Goal: Information Seeking & Learning: Learn about a topic

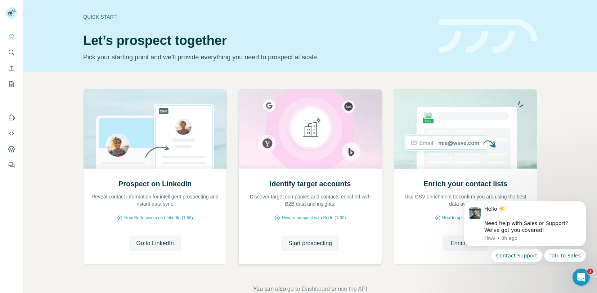
scroll to position [18, 0]
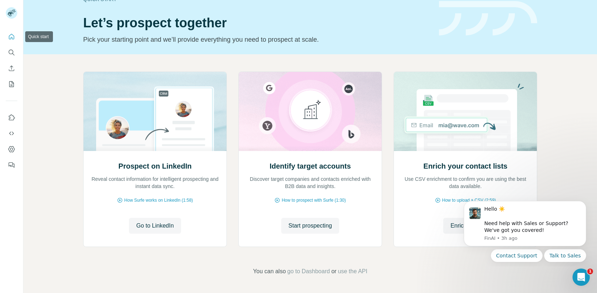
click at [9, 35] on icon "Quick start" at bounding box center [11, 36] width 7 height 7
click at [12, 69] on icon "Enrich CSV" at bounding box center [11, 68] width 5 height 5
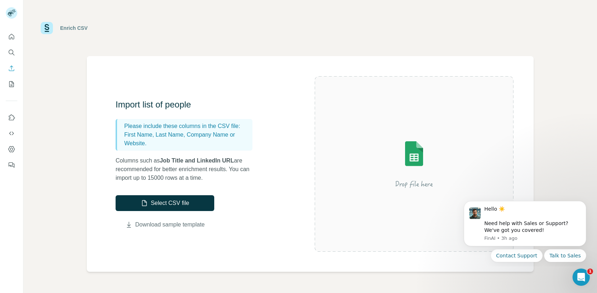
click at [145, 224] on link "Download sample template" at bounding box center [169, 225] width 69 height 9
click at [11, 35] on icon "Quick start" at bounding box center [11, 36] width 7 height 7
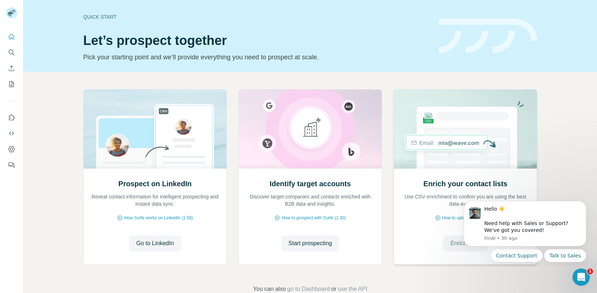
click at [453, 247] on span "Enrich CSV" at bounding box center [465, 243] width 30 height 9
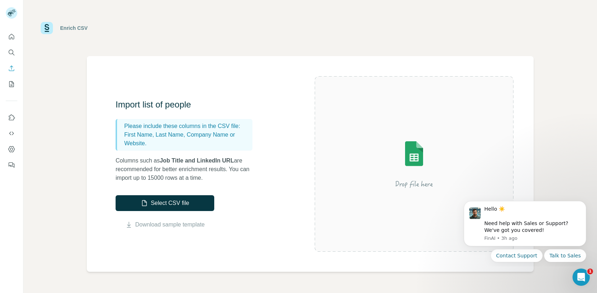
click at [410, 162] on img at bounding box center [414, 164] width 130 height 86
click at [11, 149] on icon "Dashboard" at bounding box center [11, 149] width 7 height 7
click at [11, 132] on icon "Use Surfe API" at bounding box center [11, 133] width 7 height 7
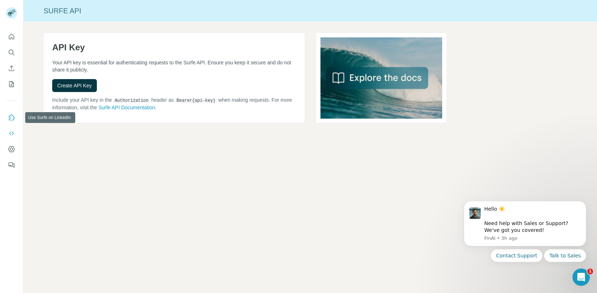
click at [12, 118] on icon "Use Surfe on LinkedIn" at bounding box center [11, 117] width 7 height 7
click at [12, 83] on icon "My lists" at bounding box center [11, 84] width 7 height 7
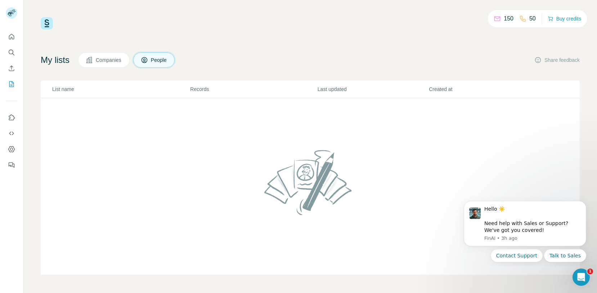
click at [108, 56] on button "Companies" at bounding box center [103, 60] width 51 height 15
click at [155, 56] on button "People" at bounding box center [154, 60] width 42 height 15
click at [49, 63] on h4 "My lists" at bounding box center [55, 60] width 29 height 12
click at [45, 25] on img at bounding box center [47, 23] width 12 height 12
click at [112, 64] on button "Companies" at bounding box center [103, 60] width 51 height 15
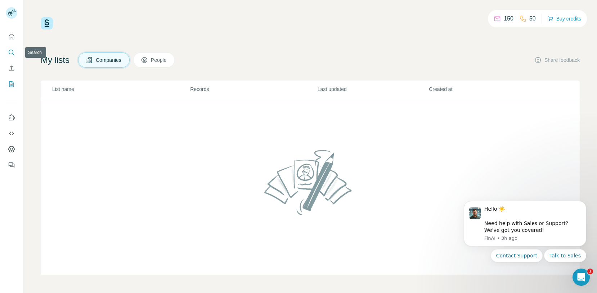
click at [10, 54] on icon "Search" at bounding box center [11, 52] width 7 height 7
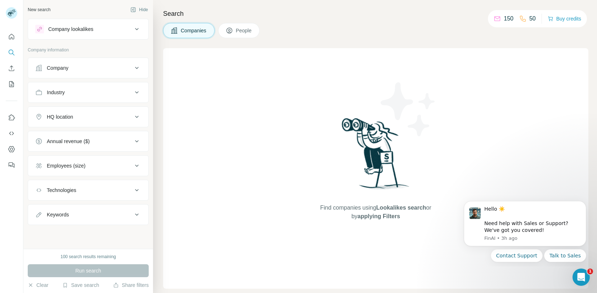
click at [106, 67] on div "Company" at bounding box center [83, 67] width 97 height 7
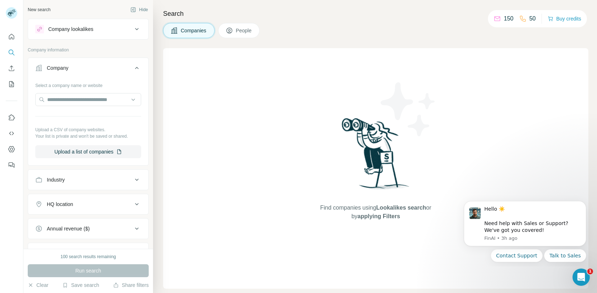
click at [106, 67] on div "Company" at bounding box center [83, 67] width 97 height 7
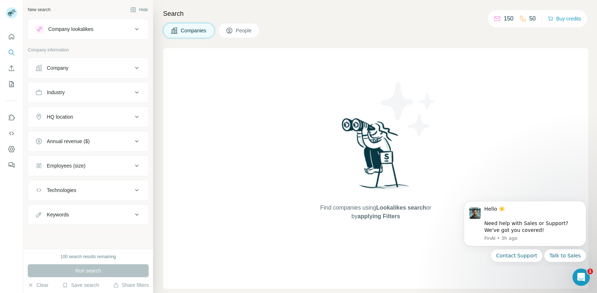
click at [92, 92] on div "Industry" at bounding box center [83, 92] width 97 height 7
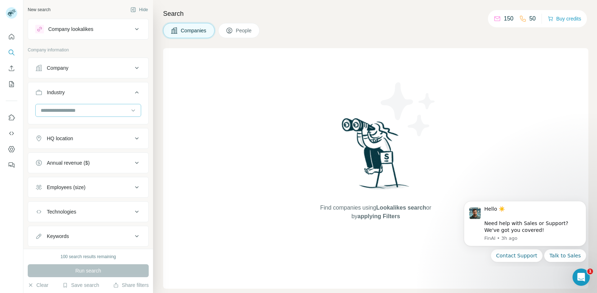
click at [83, 108] on input at bounding box center [84, 111] width 89 height 8
click at [89, 98] on button "Industry" at bounding box center [88, 94] width 120 height 20
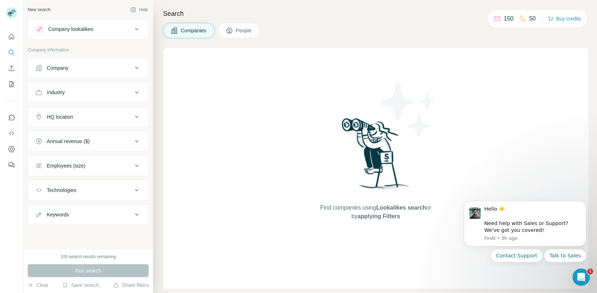
click at [117, 66] on div "Company" at bounding box center [83, 67] width 97 height 7
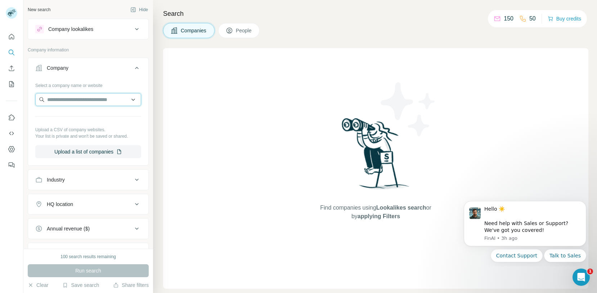
click at [93, 98] on input "text" at bounding box center [88, 99] width 106 height 13
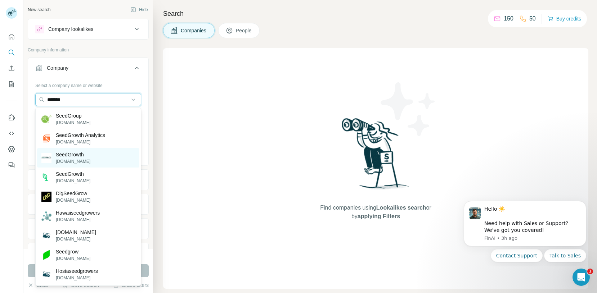
type input "*******"
click at [60, 150] on div "SeedGrowth [DOMAIN_NAME]" at bounding box center [88, 157] width 102 height 19
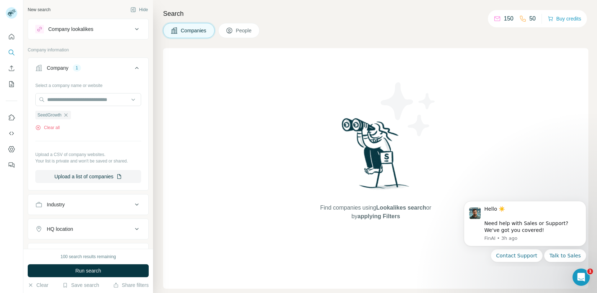
click at [71, 204] on div "Industry" at bounding box center [83, 204] width 97 height 7
click at [81, 178] on button "Upload a list of companies" at bounding box center [88, 176] width 106 height 13
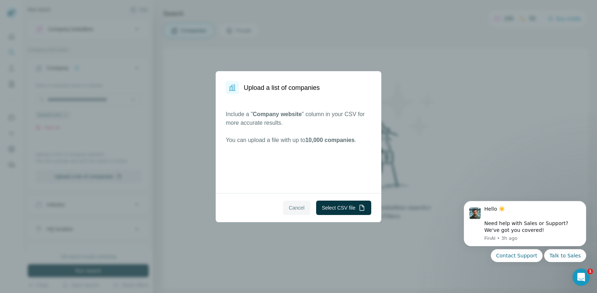
click at [289, 208] on span "Cancel" at bounding box center [297, 207] width 16 height 7
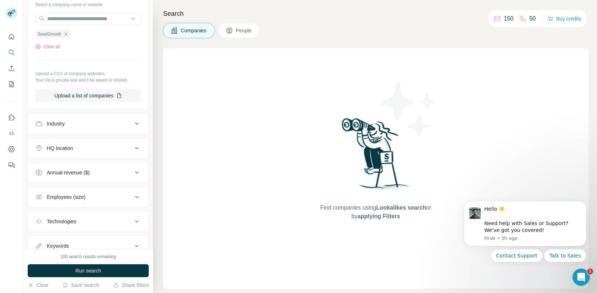
scroll to position [109, 0]
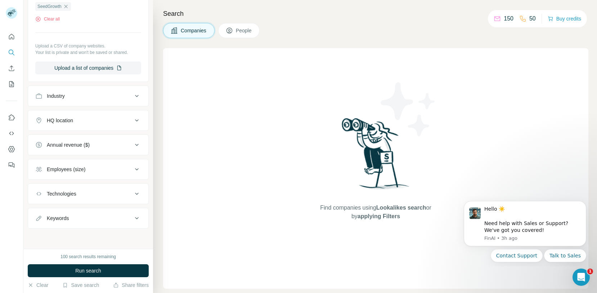
click at [72, 171] on div "Employees (size)" at bounding box center [66, 169] width 39 height 7
click at [56, 200] on span "2-10" at bounding box center [50, 198] width 13 height 7
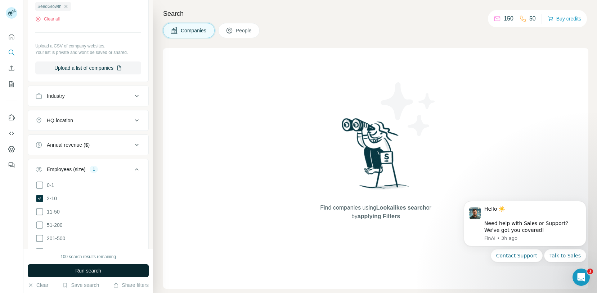
click at [69, 271] on button "Run search" at bounding box center [88, 271] width 121 height 13
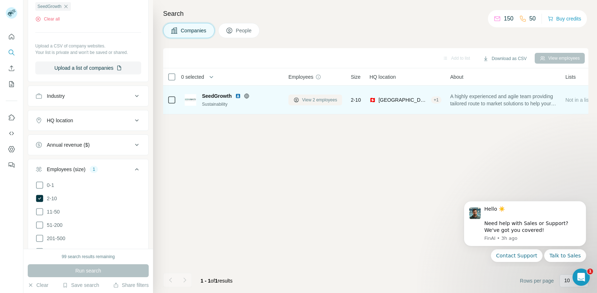
click at [322, 100] on span "View 2 employees" at bounding box center [319, 100] width 35 height 6
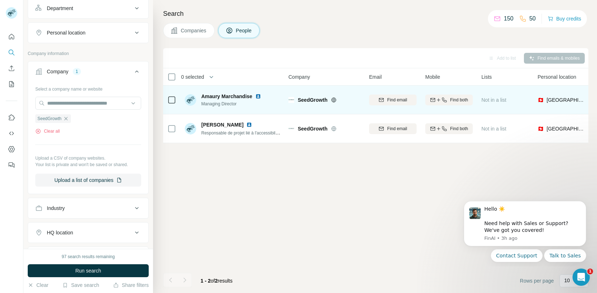
click at [232, 98] on span "Amaury Marchandise" at bounding box center [226, 96] width 51 height 7
click at [212, 97] on span "Amaury Marchandise" at bounding box center [226, 96] width 51 height 7
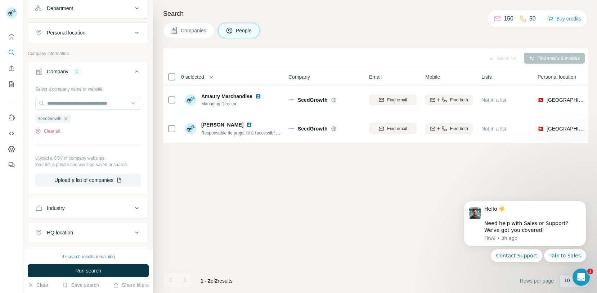
click at [238, 196] on div "Add to list Find emails & mobiles 0 selected People Company Email Mobile Lists …" at bounding box center [375, 170] width 425 height 245
click at [176, 251] on div "Add to list Find emails & mobiles 0 selected People Company Email Mobile Lists …" at bounding box center [375, 170] width 425 height 245
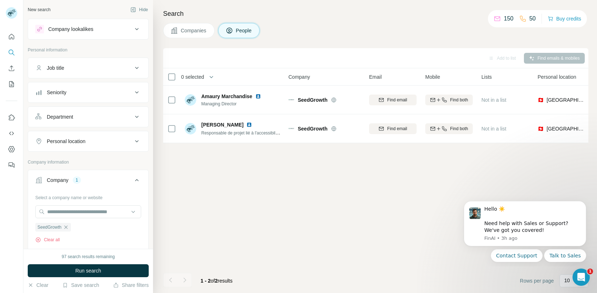
click at [130, 28] on div "Company lookalikes" at bounding box center [83, 29] width 97 height 9
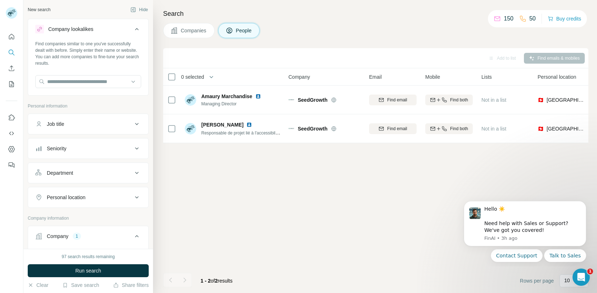
click at [130, 28] on div "Company lookalikes" at bounding box center [83, 29] width 97 height 9
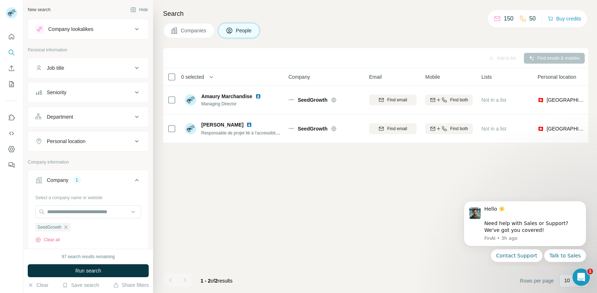
click at [109, 69] on div "Job title" at bounding box center [83, 67] width 97 height 7
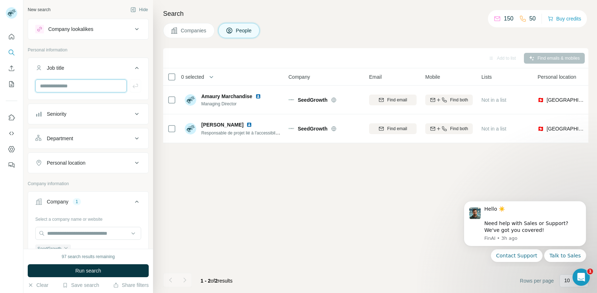
click at [96, 84] on input "text" at bounding box center [80, 86] width 91 height 13
type input "*********"
click at [182, 167] on div "Add to list Find emails & mobiles 0 selected People Company Email Mobile Lists …" at bounding box center [375, 170] width 425 height 245
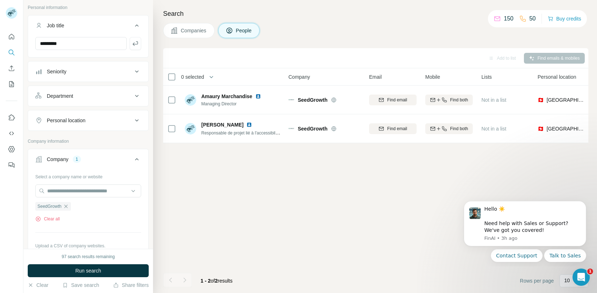
scroll to position [50, 0]
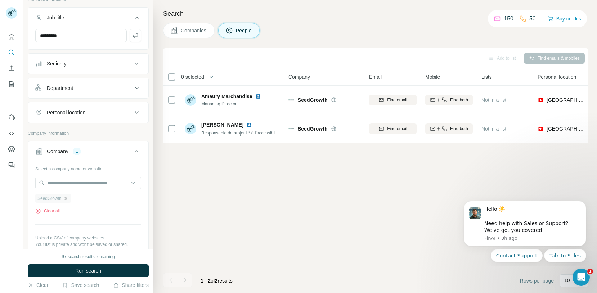
click at [66, 199] on icon "button" at bounding box center [66, 199] width 6 height 6
click at [132, 152] on div "Company" at bounding box center [83, 151] width 97 height 7
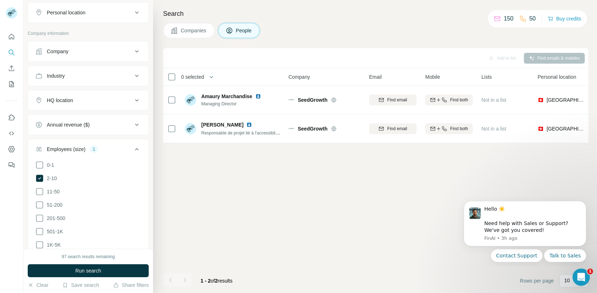
scroll to position [152, 0]
click at [40, 178] on icon at bounding box center [39, 176] width 7 height 7
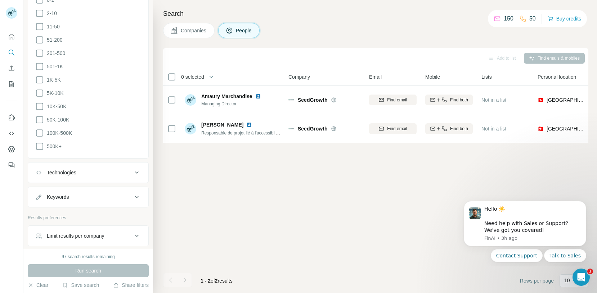
scroll to position [317, 0]
click at [120, 193] on div "Keywords" at bounding box center [83, 196] width 97 height 7
click at [98, 209] on input "text" at bounding box center [80, 214] width 91 height 13
type input "******"
click at [133, 213] on icon "button" at bounding box center [135, 214] width 7 height 7
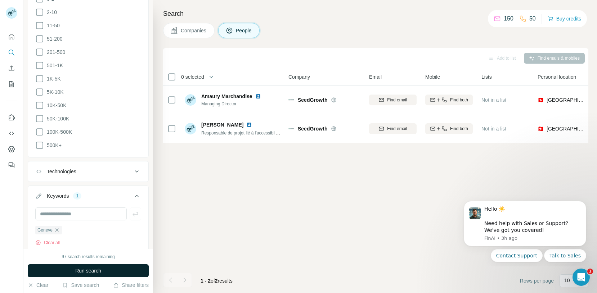
click at [80, 272] on span "Run search" at bounding box center [88, 270] width 26 height 7
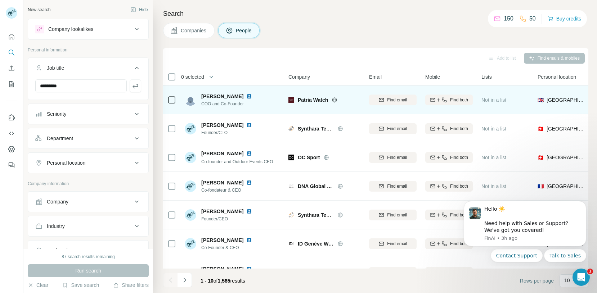
click at [207, 95] on span "[PERSON_NAME]" at bounding box center [222, 96] width 42 height 7
click at [219, 104] on span "COO and Co-Founder" at bounding box center [228, 104] width 54 height 6
click at [211, 96] on span "[PERSON_NAME]" at bounding box center [222, 96] width 42 height 7
click at [246, 95] on img at bounding box center [249, 97] width 6 height 6
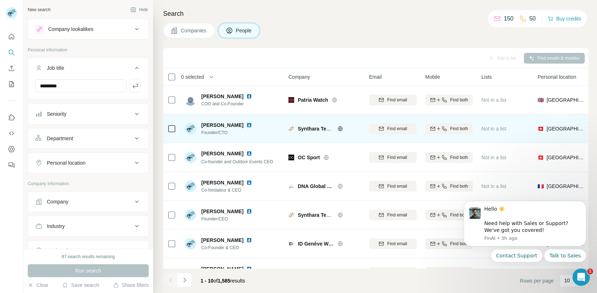
click at [249, 126] on img at bounding box center [249, 125] width 6 height 6
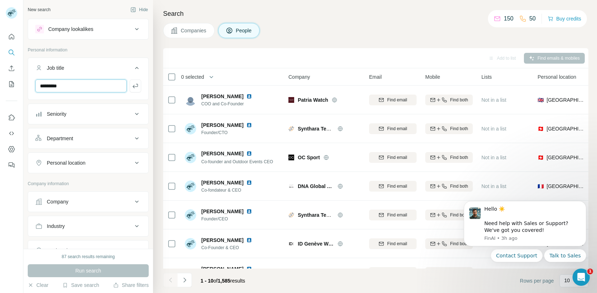
click at [111, 88] on input "*********" at bounding box center [80, 86] width 91 height 13
click at [99, 88] on input "text" at bounding box center [80, 86] width 91 height 13
type input "*"
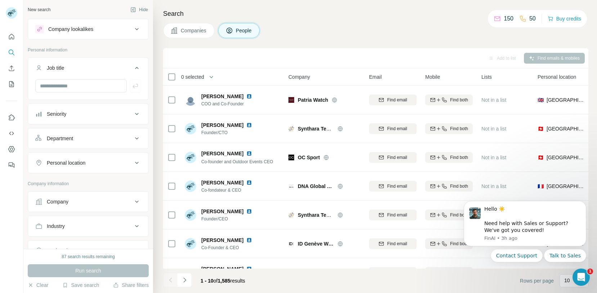
click at [118, 117] on div "Seniority" at bounding box center [83, 114] width 97 height 7
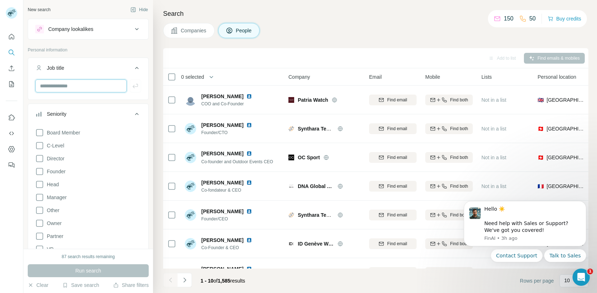
click at [76, 85] on input "text" at bounding box center [80, 86] width 91 height 13
click at [134, 67] on icon at bounding box center [136, 68] width 9 height 9
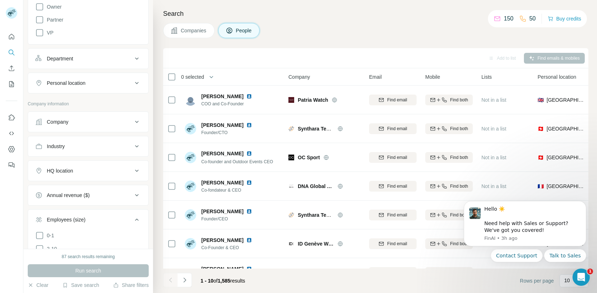
scroll to position [197, 0]
click at [83, 58] on div "Department" at bounding box center [83, 57] width 97 height 7
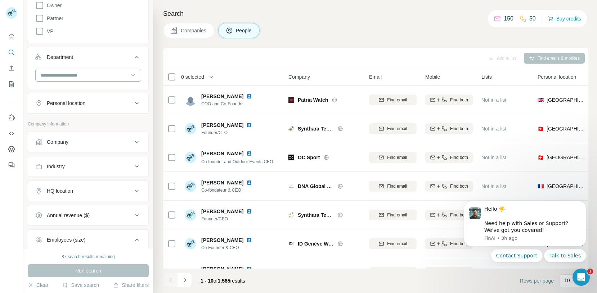
click at [76, 75] on input at bounding box center [84, 75] width 89 height 8
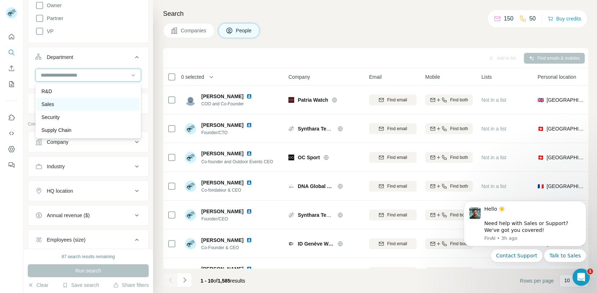
scroll to position [0, 0]
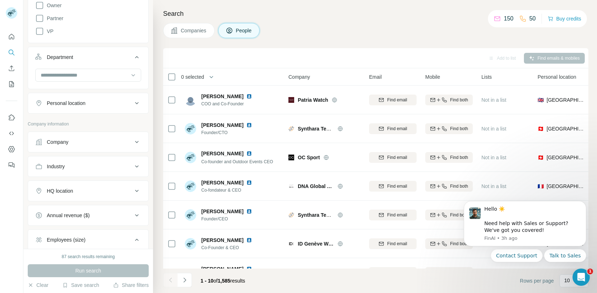
click at [88, 55] on div "Department" at bounding box center [83, 57] width 97 height 7
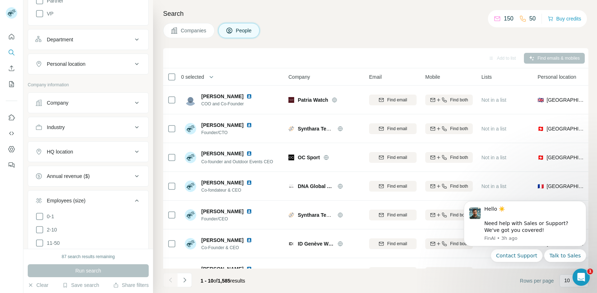
scroll to position [215, 0]
click at [116, 104] on div "Company" at bounding box center [83, 102] width 97 height 7
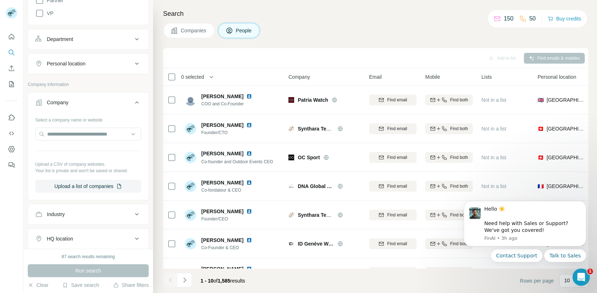
click at [116, 104] on div "Company" at bounding box center [83, 102] width 97 height 7
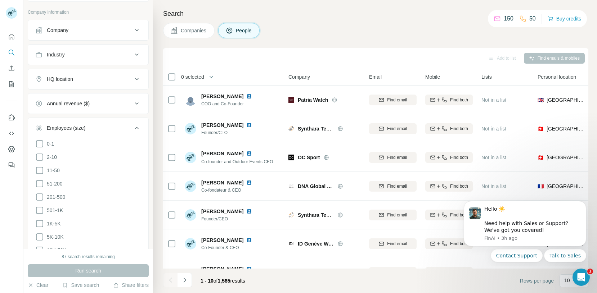
scroll to position [300, 0]
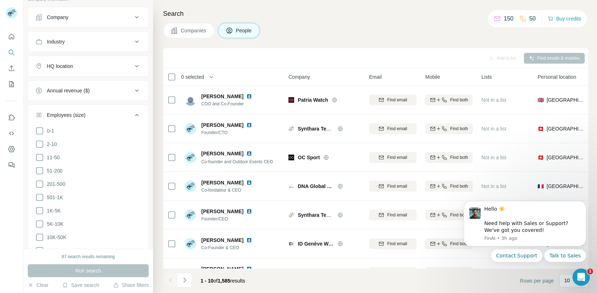
click at [128, 67] on div "HQ location" at bounding box center [83, 66] width 97 height 7
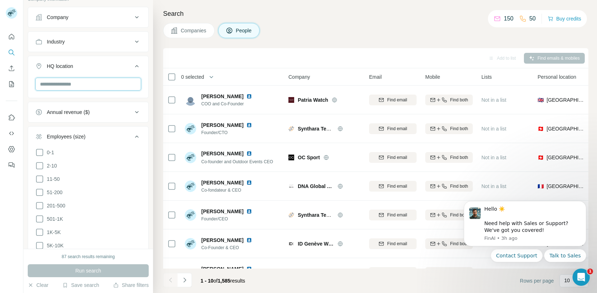
click at [113, 80] on input "text" at bounding box center [88, 84] width 106 height 13
click at [113, 80] on input "******" at bounding box center [88, 84] width 106 height 13
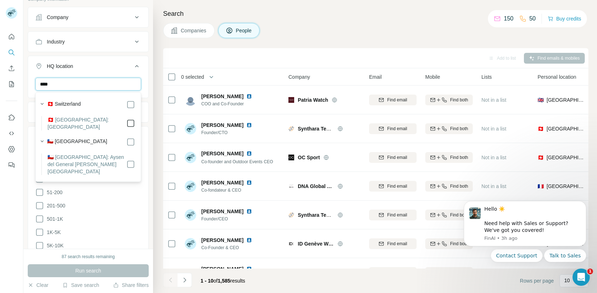
type input "****"
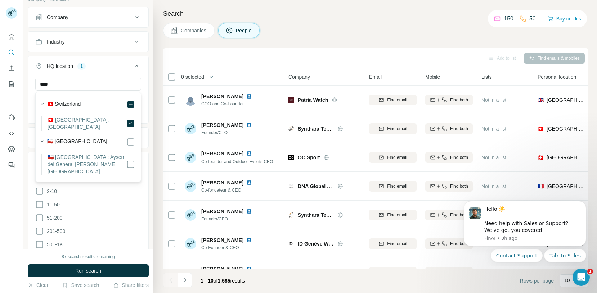
click at [156, 59] on div "Search Companies People Add to list Find emails & mobiles 0 selected People Com…" at bounding box center [375, 146] width 444 height 293
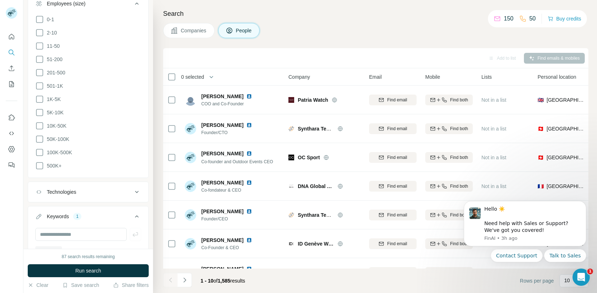
scroll to position [554, 0]
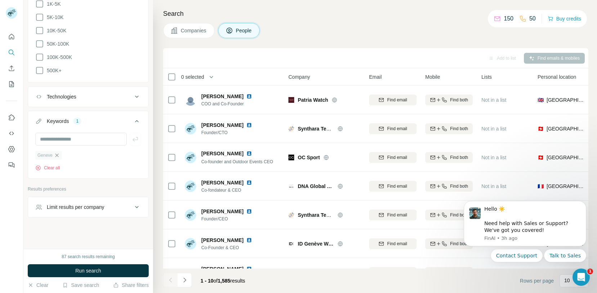
click at [57, 155] on icon "button" at bounding box center [57, 156] width 6 height 6
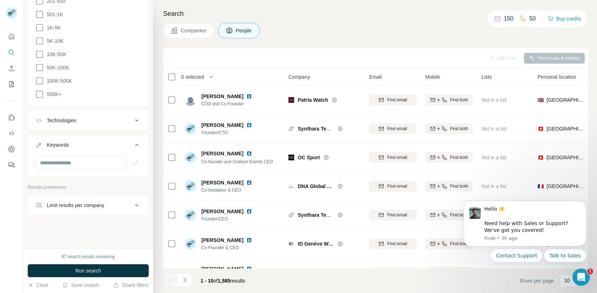
scroll to position [528, 0]
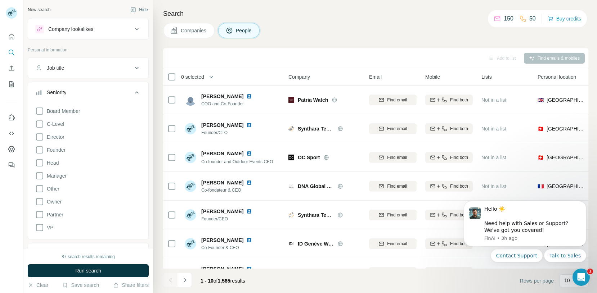
click at [135, 27] on icon at bounding box center [136, 29] width 9 height 9
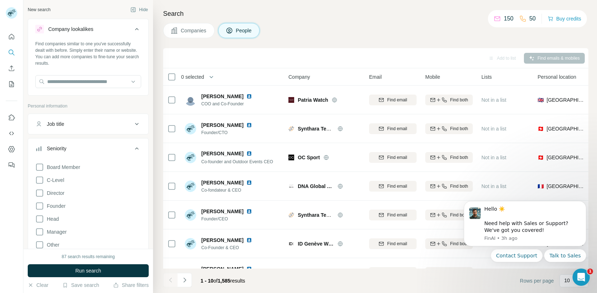
click at [135, 27] on icon at bounding box center [136, 29] width 9 height 9
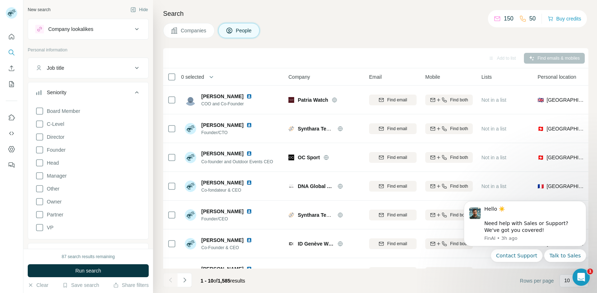
click at [135, 69] on icon at bounding box center [136, 68] width 9 height 9
click at [135, 69] on icon at bounding box center [137, 68] width 4 height 2
click at [135, 69] on icon at bounding box center [136, 68] width 9 height 9
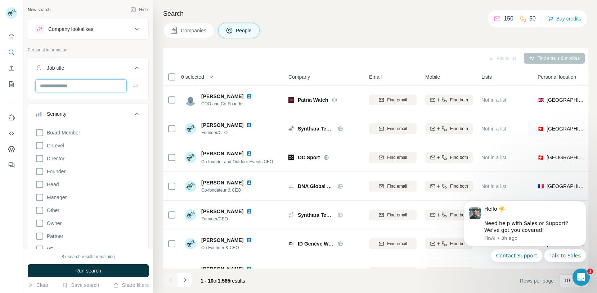
click at [65, 85] on input "text" at bounding box center [80, 86] width 91 height 13
type input "*********"
click at [59, 103] on icon "button" at bounding box center [57, 101] width 3 height 3
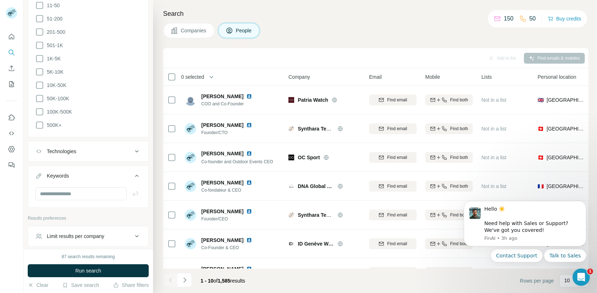
scroll to position [550, 0]
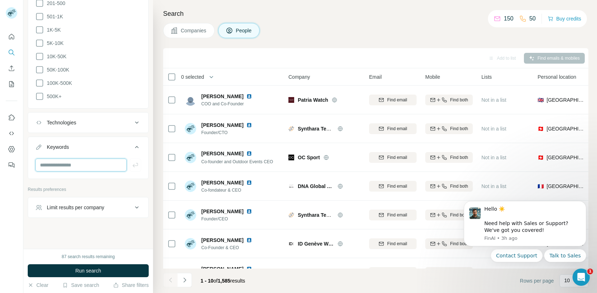
click at [54, 163] on input "text" at bounding box center [80, 165] width 91 height 13
type input "*********"
click at [136, 165] on icon "button" at bounding box center [135, 165] width 7 height 7
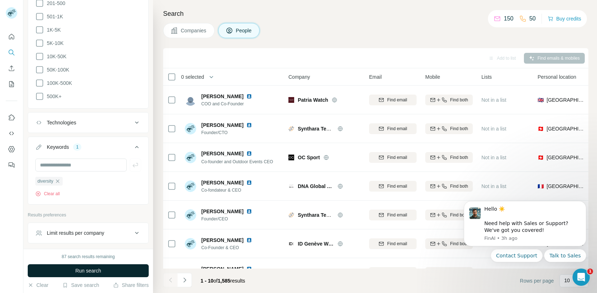
click at [80, 270] on span "Run search" at bounding box center [88, 270] width 26 height 7
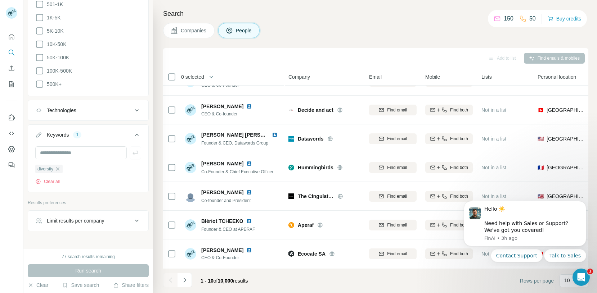
scroll to position [576, 0]
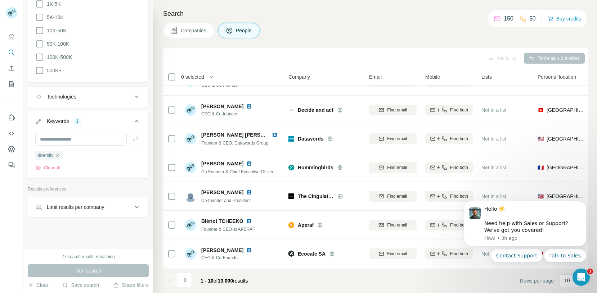
click at [110, 208] on div "Limit results per company" at bounding box center [83, 207] width 97 height 7
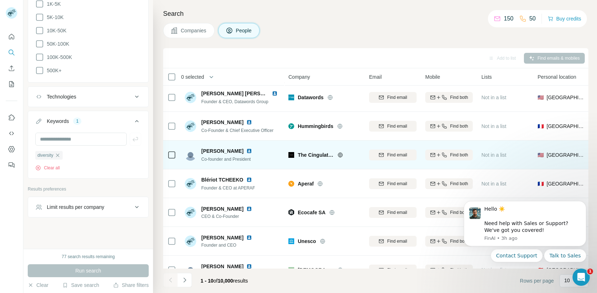
scroll to position [89, 0]
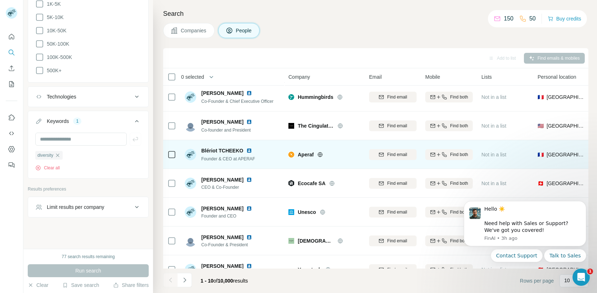
click at [248, 150] on img at bounding box center [249, 151] width 6 height 6
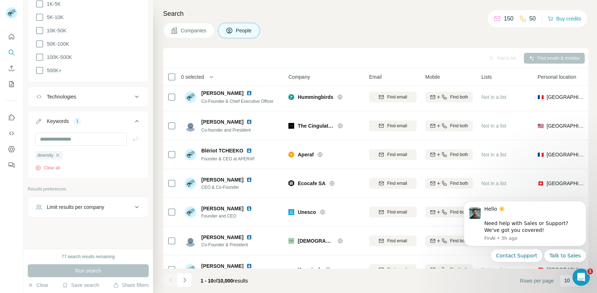
click at [289, 33] on div "Companies People" at bounding box center [375, 30] width 425 height 15
click at [329, 33] on div "Companies People" at bounding box center [375, 30] width 425 height 15
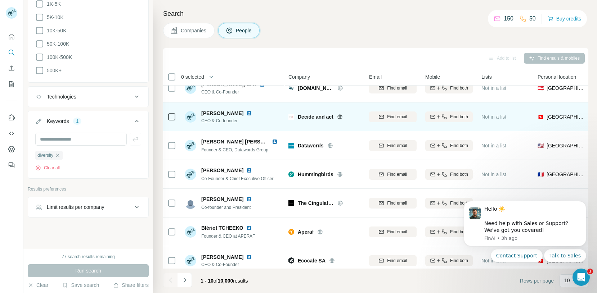
scroll to position [0, 0]
